Goal: Task Accomplishment & Management: Complete application form

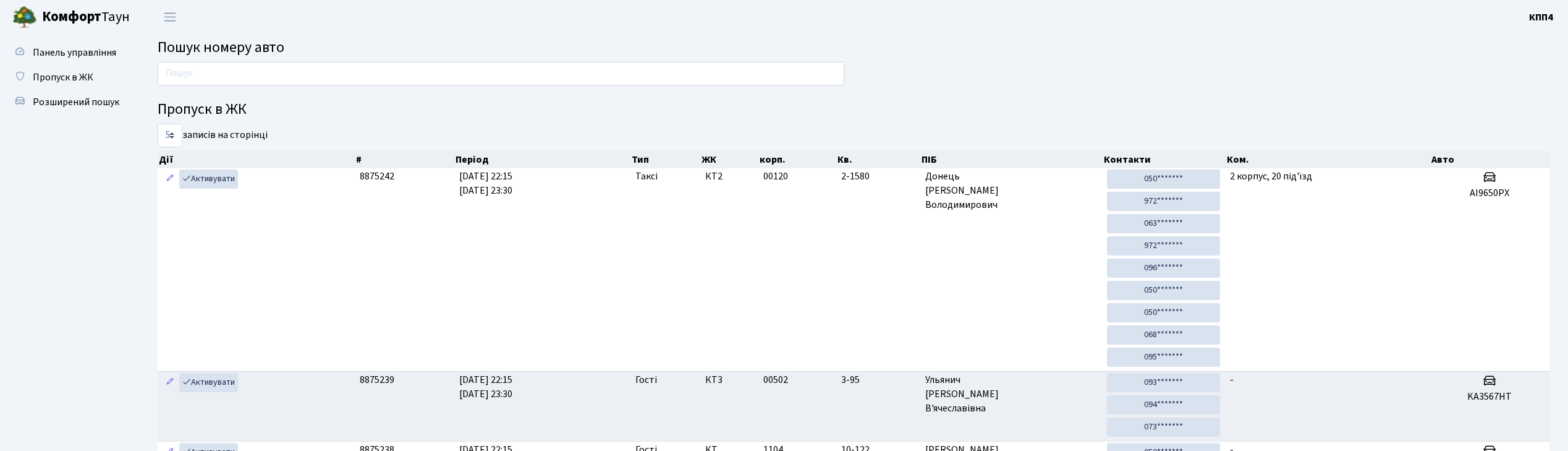
scroll to position [66, 0]
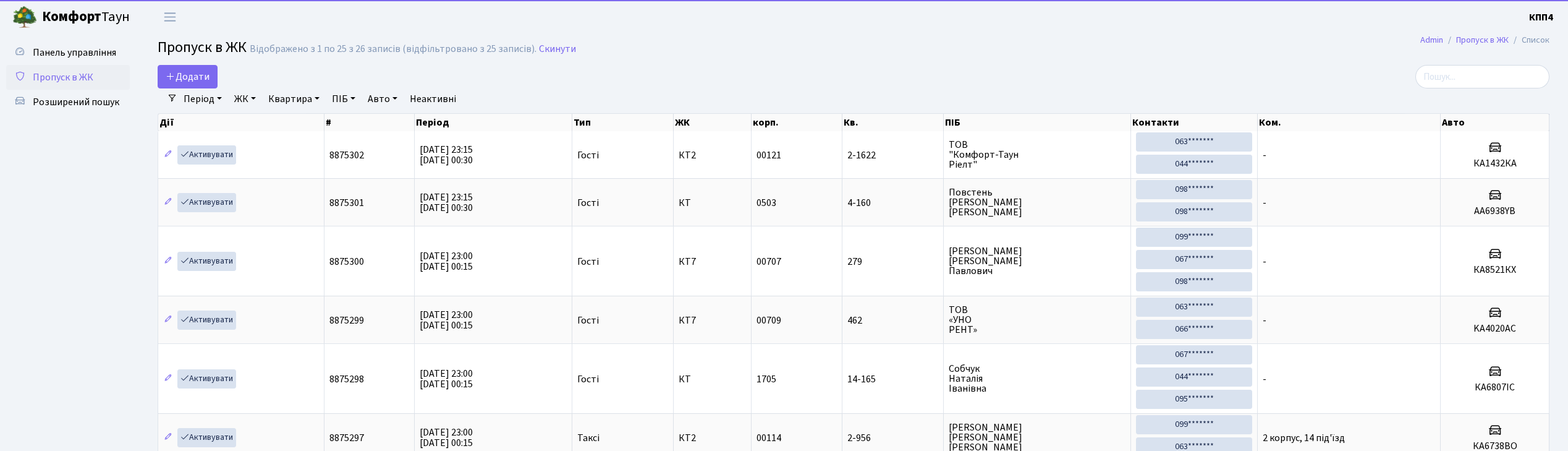
select select "25"
click at [209, 81] on span "Додати" at bounding box center [187, 77] width 44 height 14
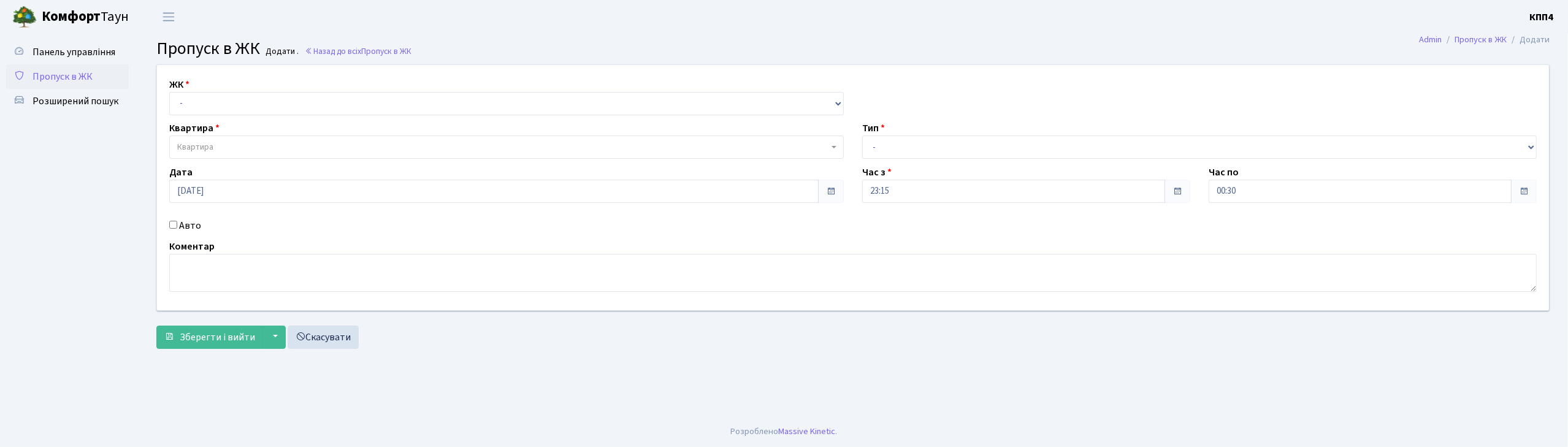
click at [175, 223] on input "Авто" at bounding box center [173, 224] width 8 height 8
checkbox input "true"
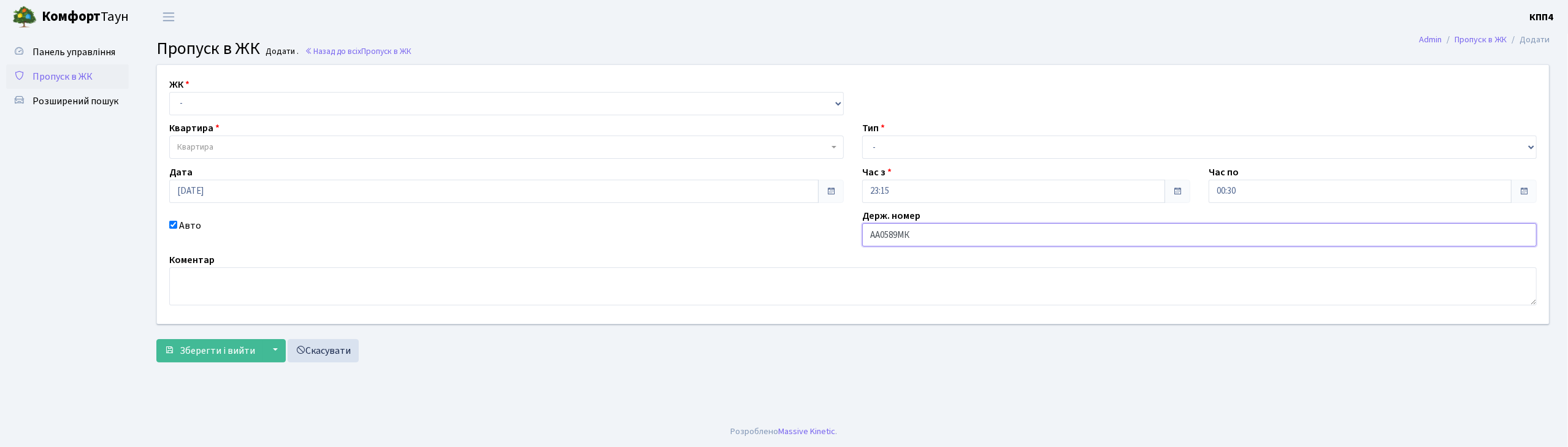
type input "АА0589МК"
click at [224, 98] on select "- КТ, вул. Регенераторна, 4 КТ2, просп. Соборності, 17 КТ3, вул. Березнева, 16 …" at bounding box center [506, 103] width 675 height 23
select select "271"
click at [169, 92] on select "- КТ, вул. Регенераторна, 4 КТ2, просп. Соборності, 17 КТ3, вул. Березнева, 16 …" at bounding box center [506, 103] width 675 height 23
select select
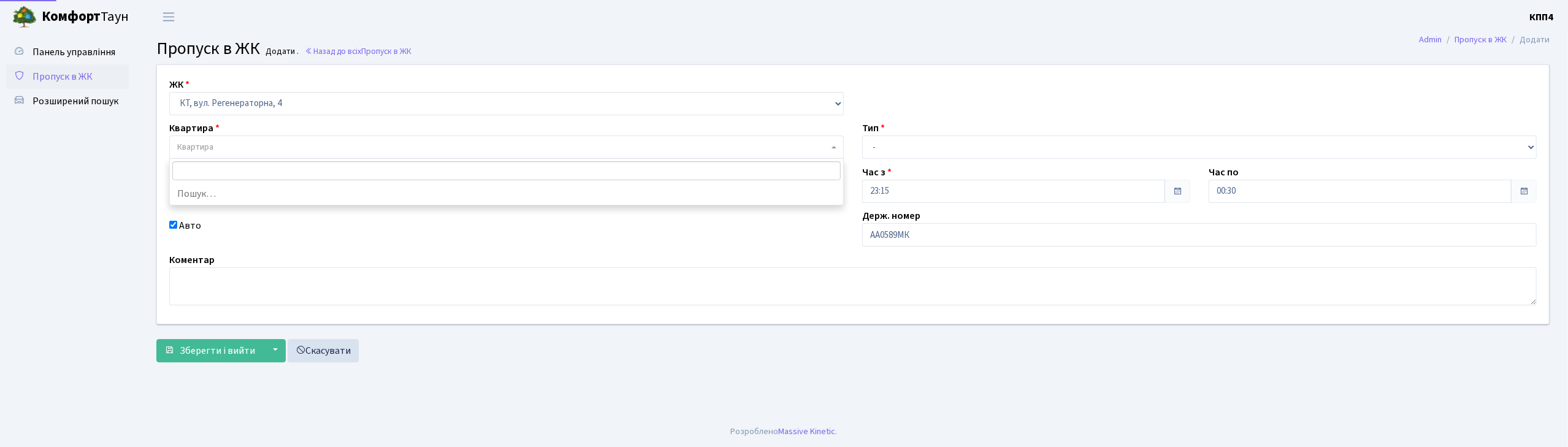
click at [226, 151] on span "Квартира" at bounding box center [503, 147] width 652 height 12
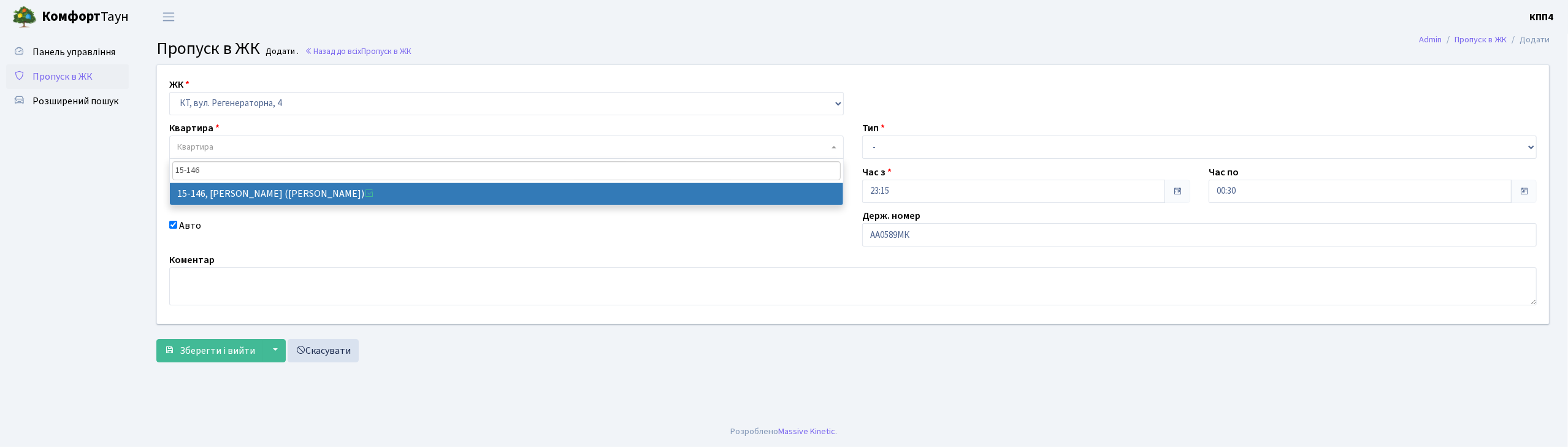
type input "15-146"
select select "8921"
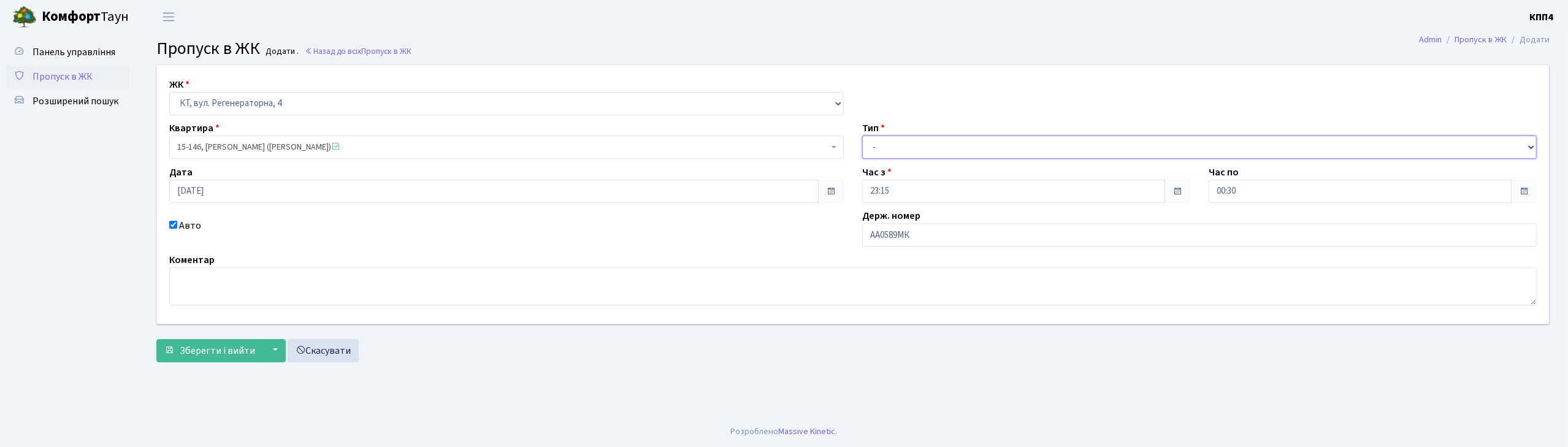
click at [893, 146] on select "- Доставка Таксі Гості Сервіс" at bounding box center [1199, 147] width 675 height 23
select select "3"
click at [862, 135] on select "- Доставка Таксі Гості Сервіс" at bounding box center [1199, 147] width 675 height 23
click at [251, 359] on button "Зберегти і вийти" at bounding box center [209, 350] width 107 height 23
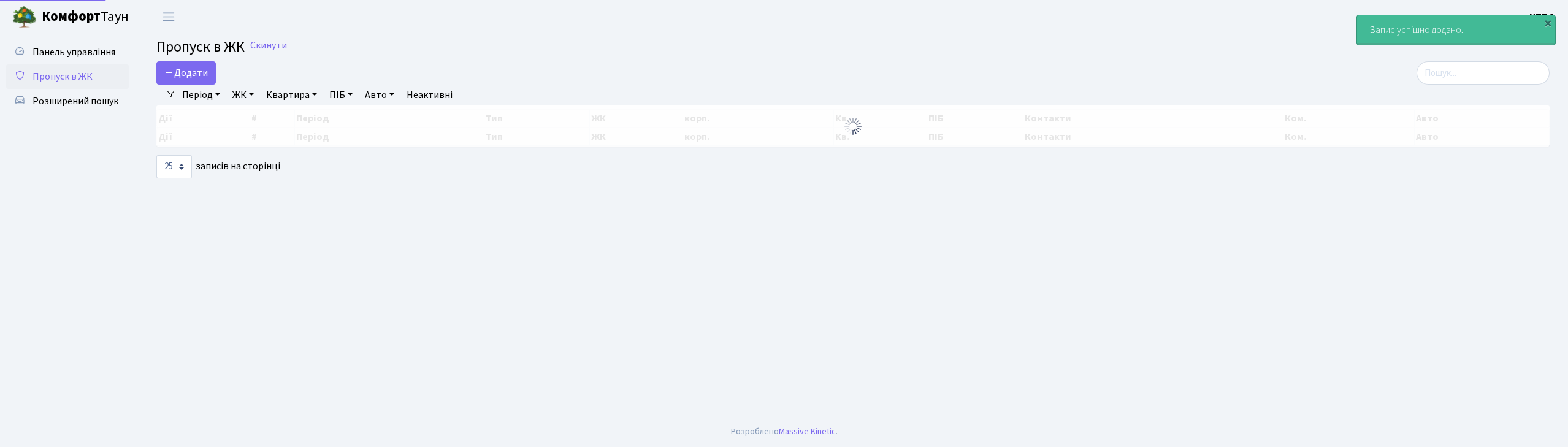
select select "25"
